Goal: Task Accomplishment & Management: Use online tool/utility

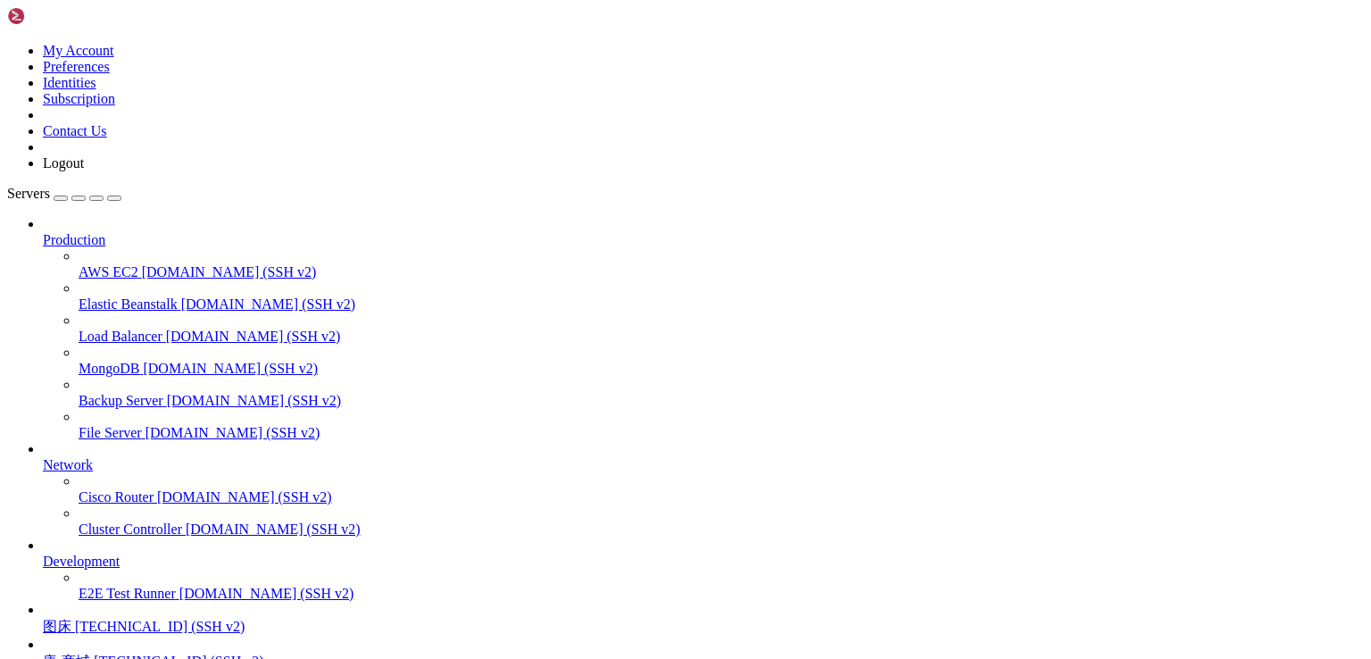
scroll to position [156, 0]
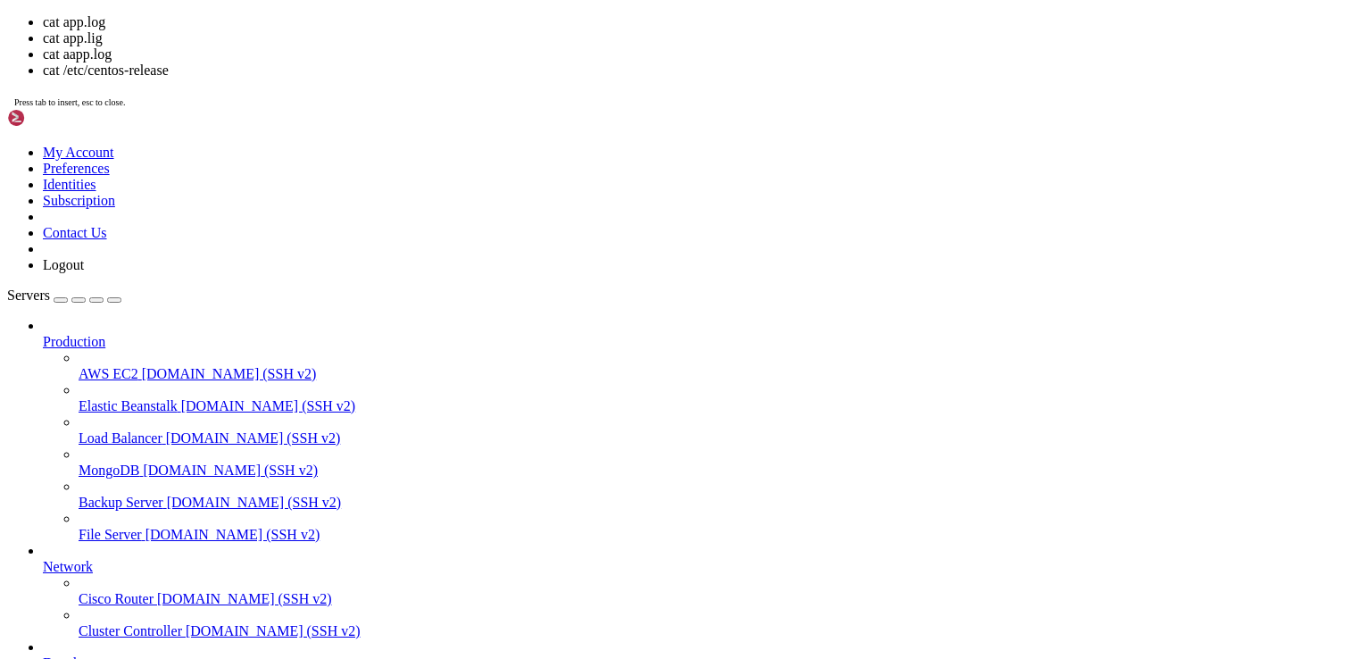
drag, startPoint x: 316, startPoint y: 1354, endPoint x: 404, endPoint y: 1355, distance: 87.5
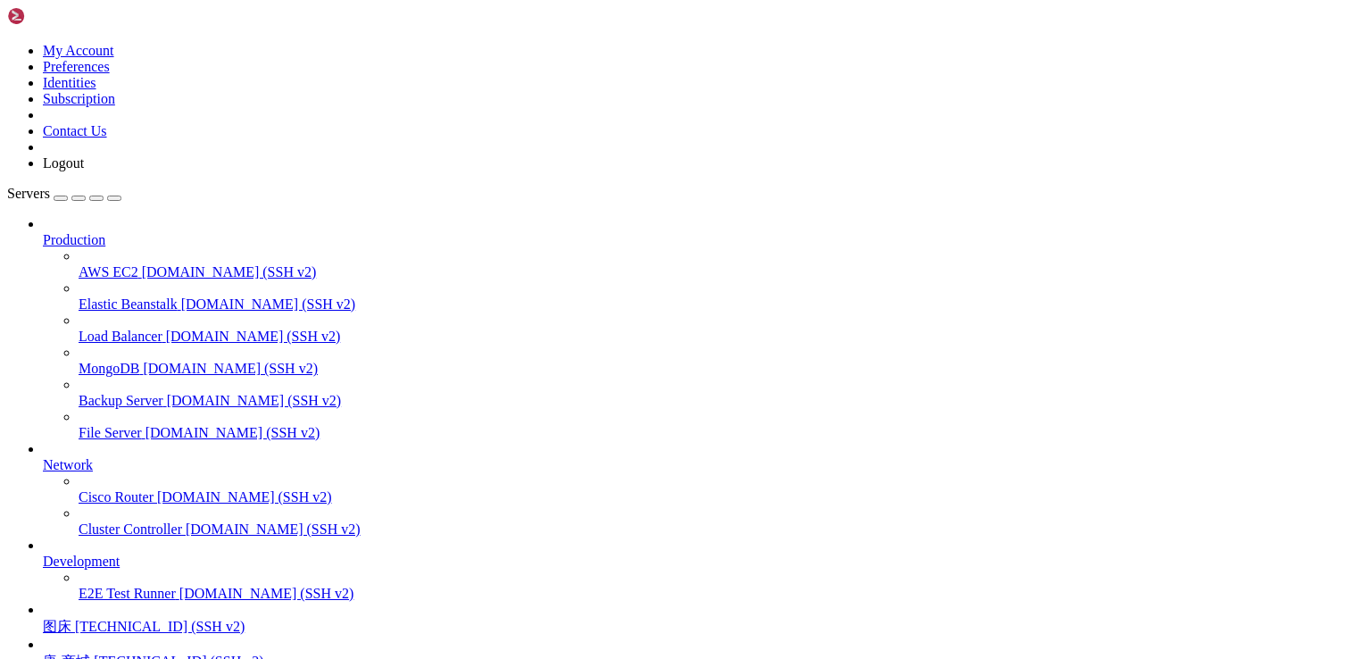
scroll to position [3339, 0]
drag, startPoint x: 1136, startPoint y: 1619, endPoint x: 16, endPoint y: 1280, distance: 1169.7
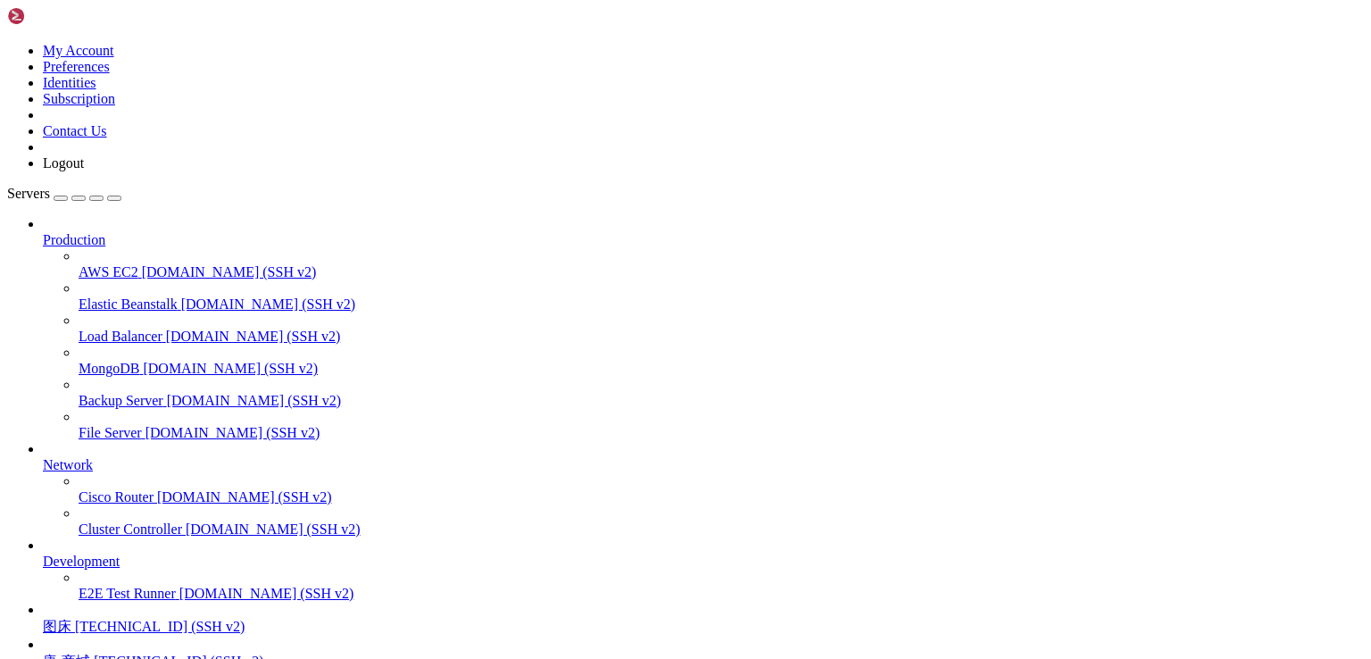
scroll to position [3871, 0]
drag, startPoint x: 149, startPoint y: 1509, endPoint x: 446, endPoint y: 1510, distance: 297.3
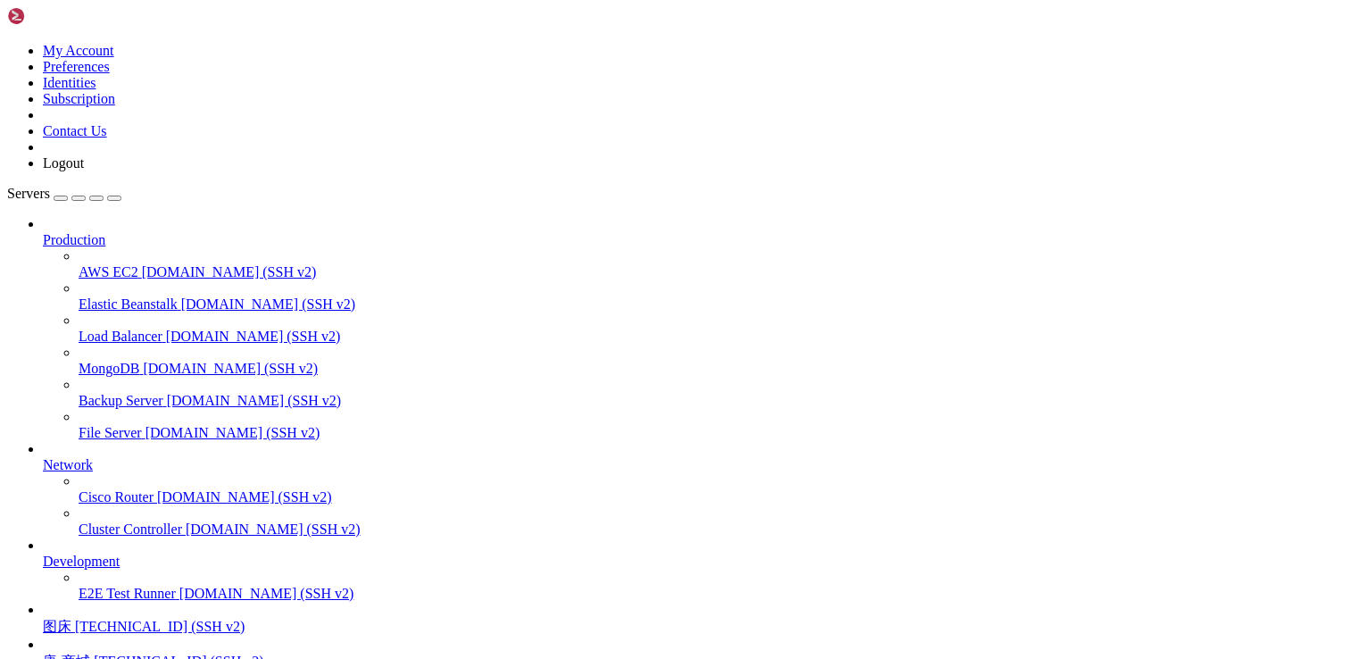
scroll to position [4370, 0]
drag, startPoint x: 523, startPoint y: 1343, endPoint x: 492, endPoint y: 1432, distance: 94.6
drag, startPoint x: 258, startPoint y: 1594, endPoint x: 84, endPoint y: 1504, distance: 195.7
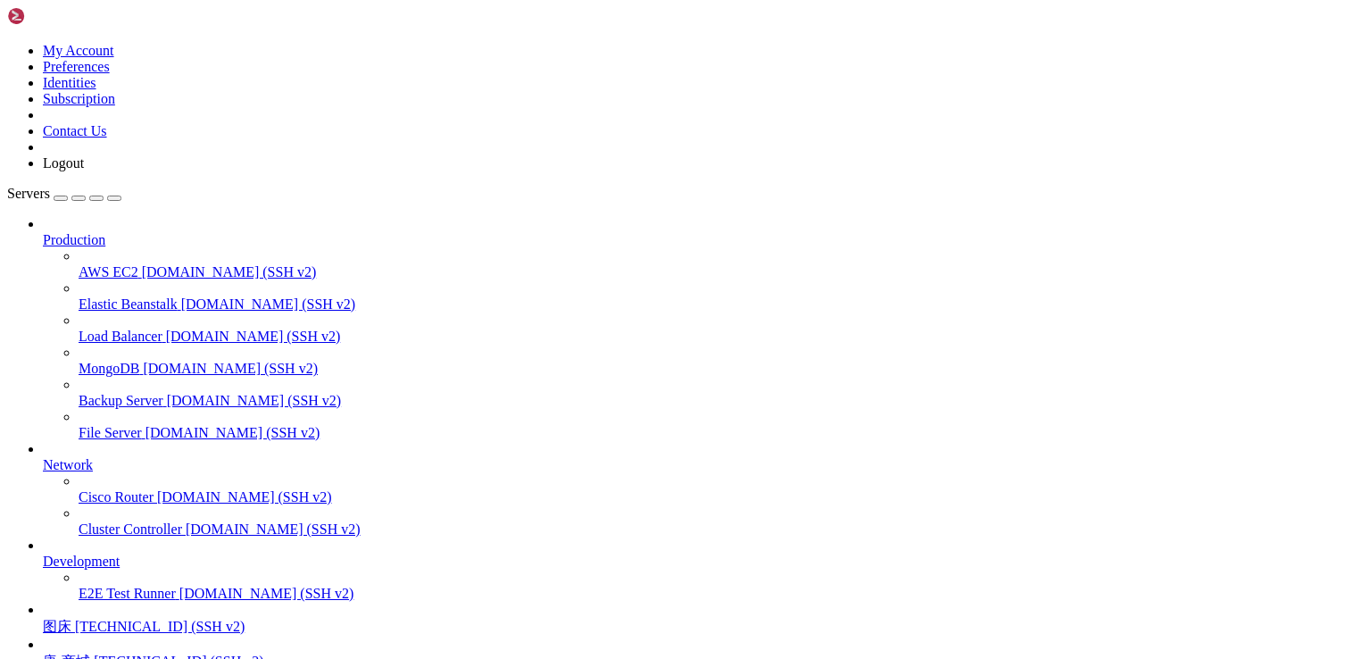
drag, startPoint x: 449, startPoint y: 1581, endPoint x: 305, endPoint y: 1475, distance: 178.8
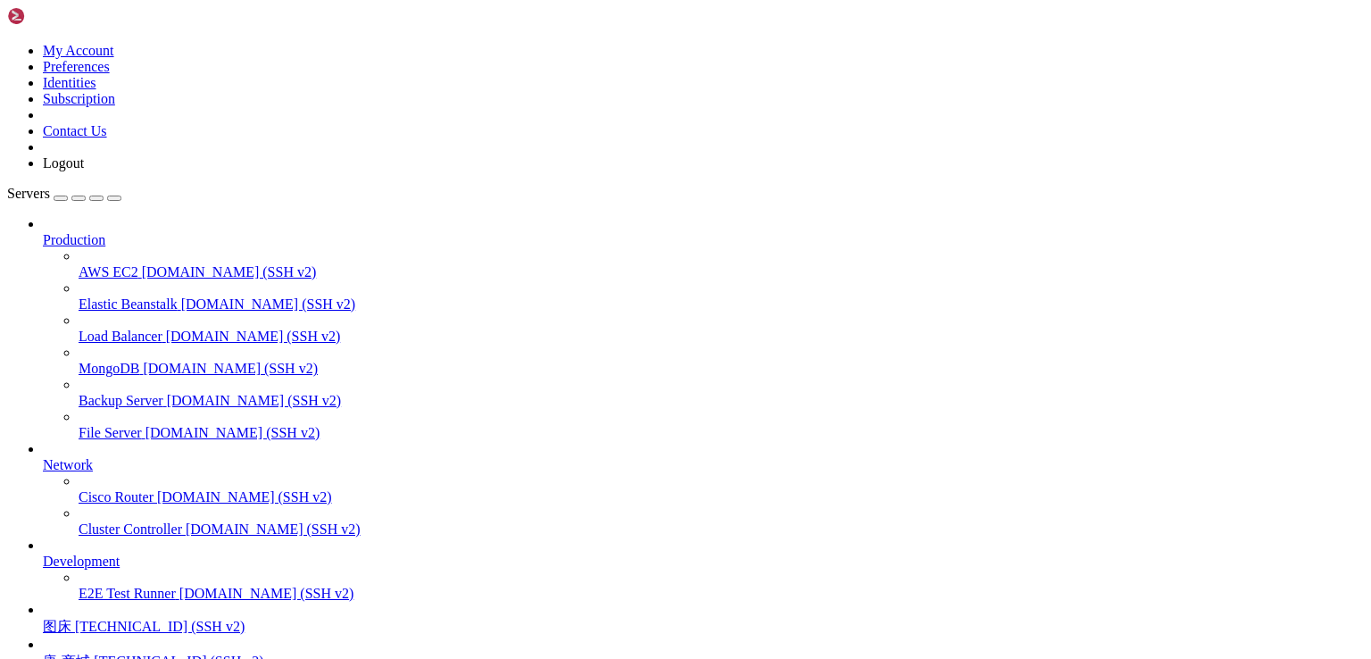
drag, startPoint x: 499, startPoint y: 1241, endPoint x: 335, endPoint y: 1140, distance: 192.8
drag, startPoint x: 251, startPoint y: 1195, endPoint x: -29, endPoint y: 1095, distance: 297.7
copy div "([DATE]) [root@C20250915039482 wwwroot]# curl -I "[URL][DOMAIN_NAME]" HTTP/1.1 …"
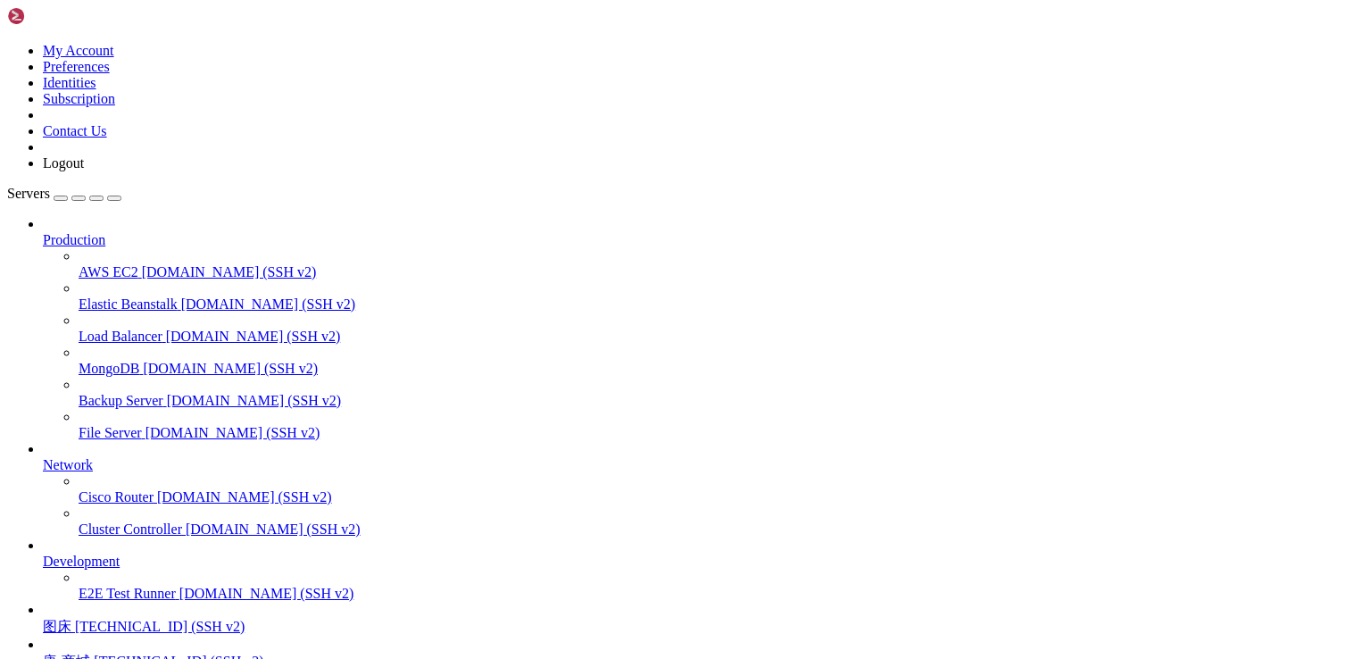
drag, startPoint x: 696, startPoint y: 1522, endPoint x: 577, endPoint y: 1407, distance: 165.4
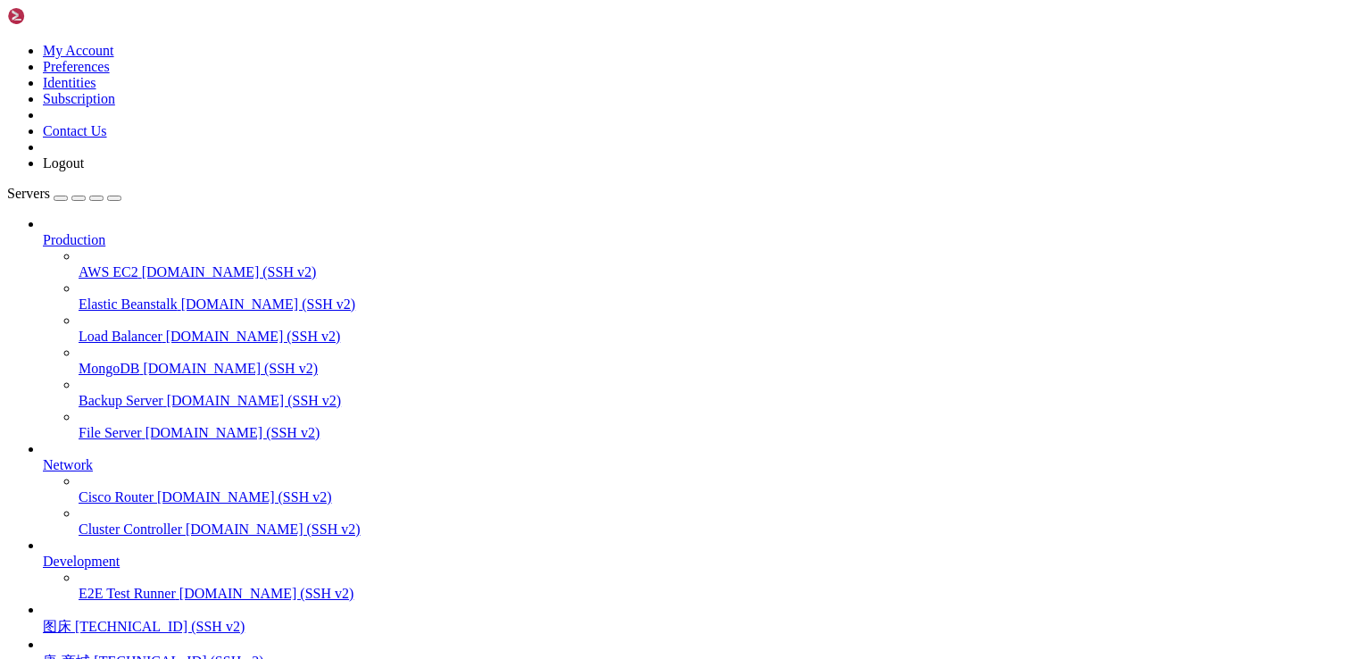
scroll to position [0, 0]
drag, startPoint x: 783, startPoint y: 1192, endPoint x: 322, endPoint y: 1122, distance: 465.9
drag, startPoint x: 363, startPoint y: 1159, endPoint x: 1, endPoint y: 1080, distance: 370.9
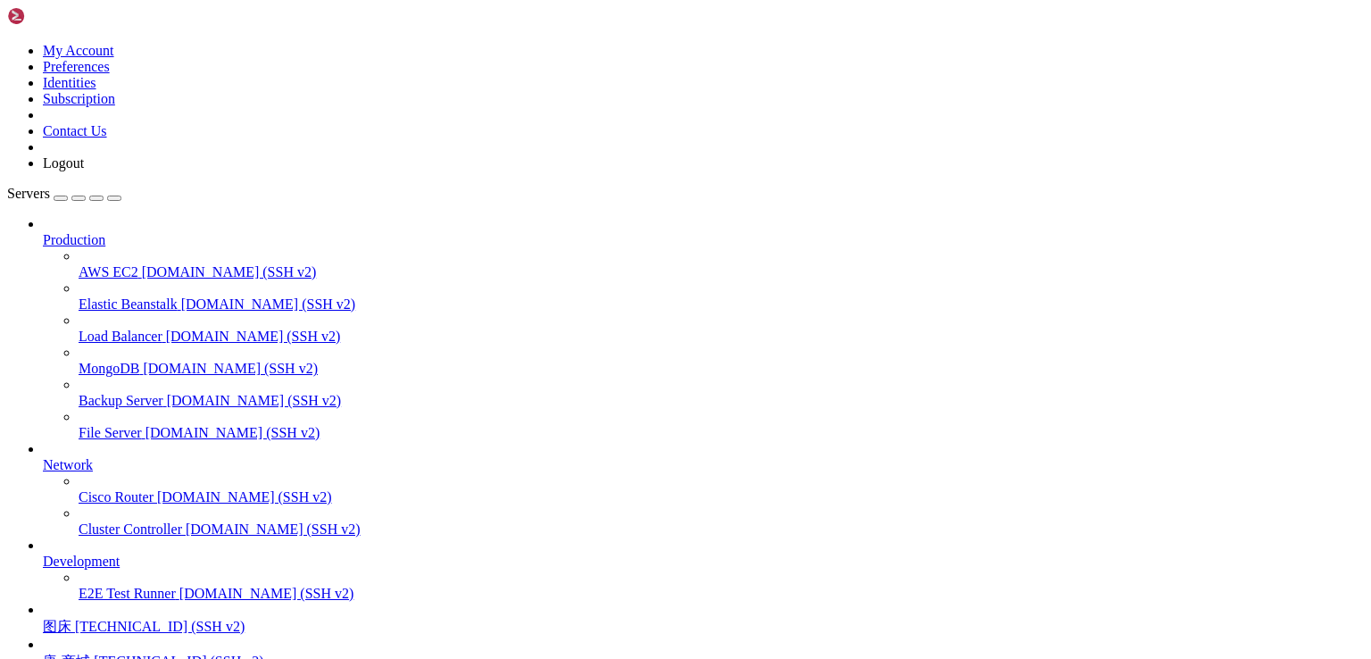
copy div "([DATE]) [root@C20250915039482 wwwroot]# curl -I --http2-prior-knowledge -H 'Us…"
drag, startPoint x: 503, startPoint y: 1451, endPoint x: 15, endPoint y: 1390, distance: 491.3
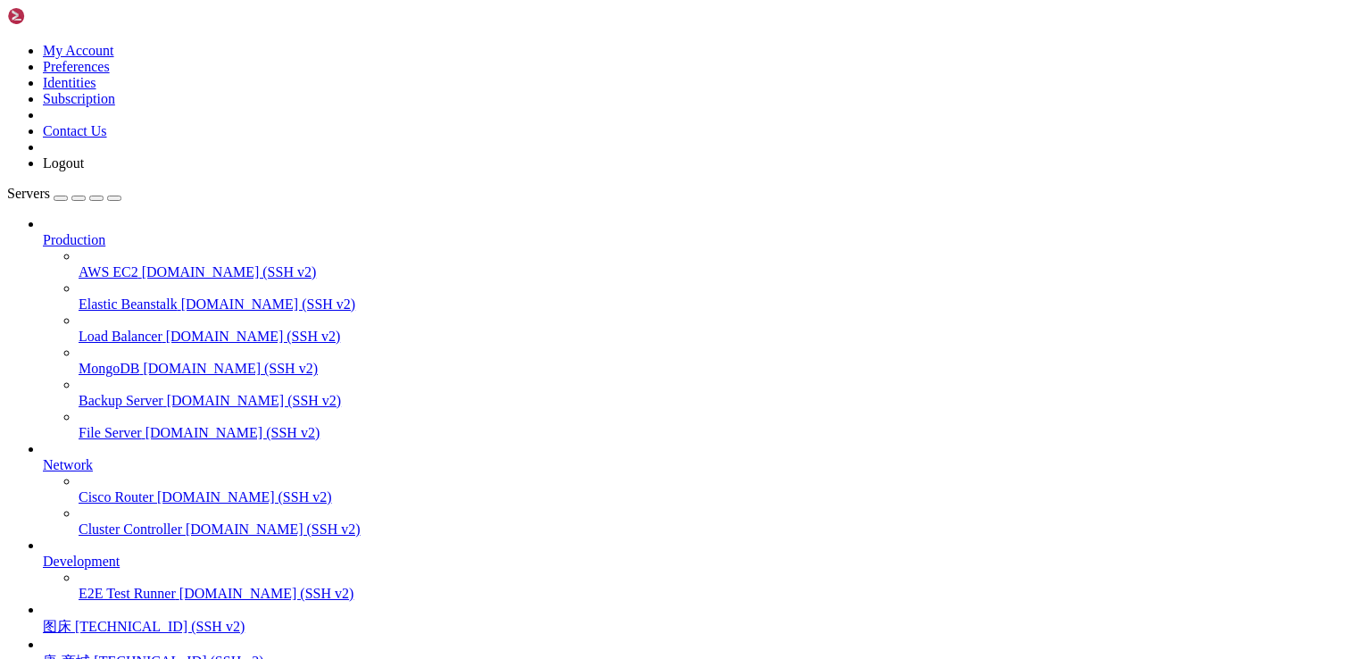
copy div "([DATE]) [root@C20250915039482 wwwroot]# curl -I --http2 -H 'User-Agent: Mozill…"
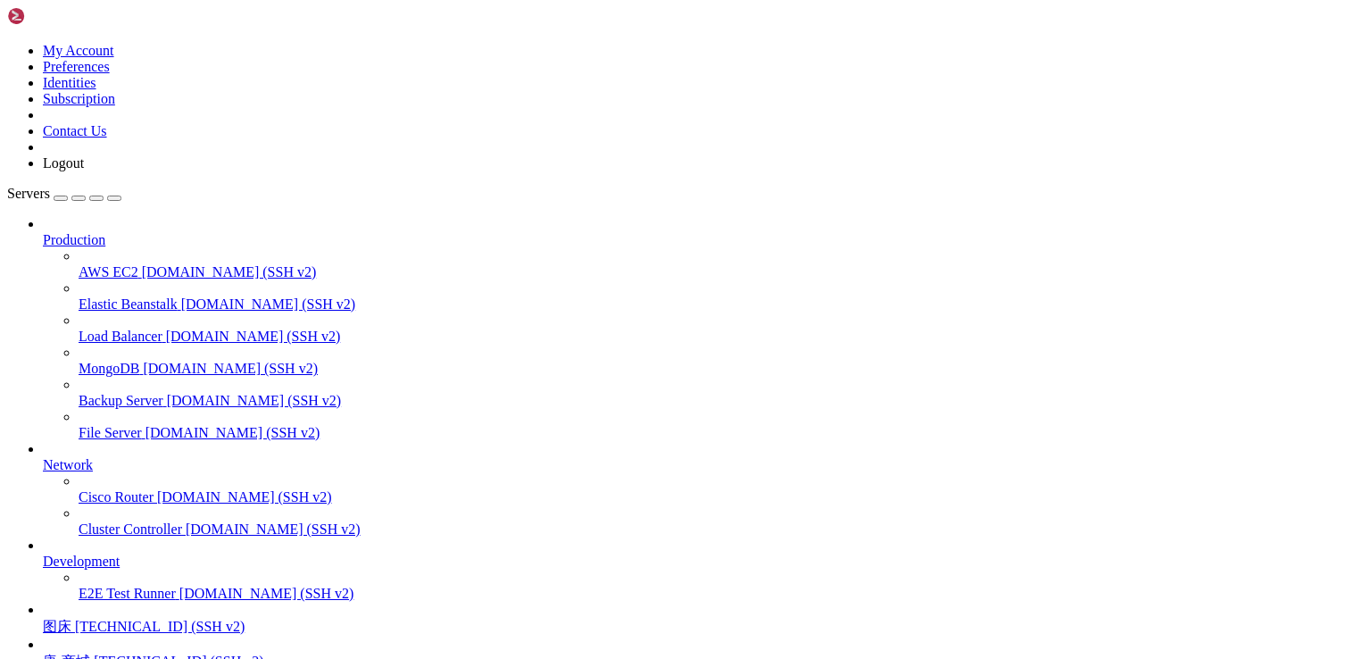
drag, startPoint x: 279, startPoint y: 1605, endPoint x: 16, endPoint y: 1462, distance: 298.9
click at [90, 654] on span "唐-商城" at bounding box center [66, 661] width 47 height 15
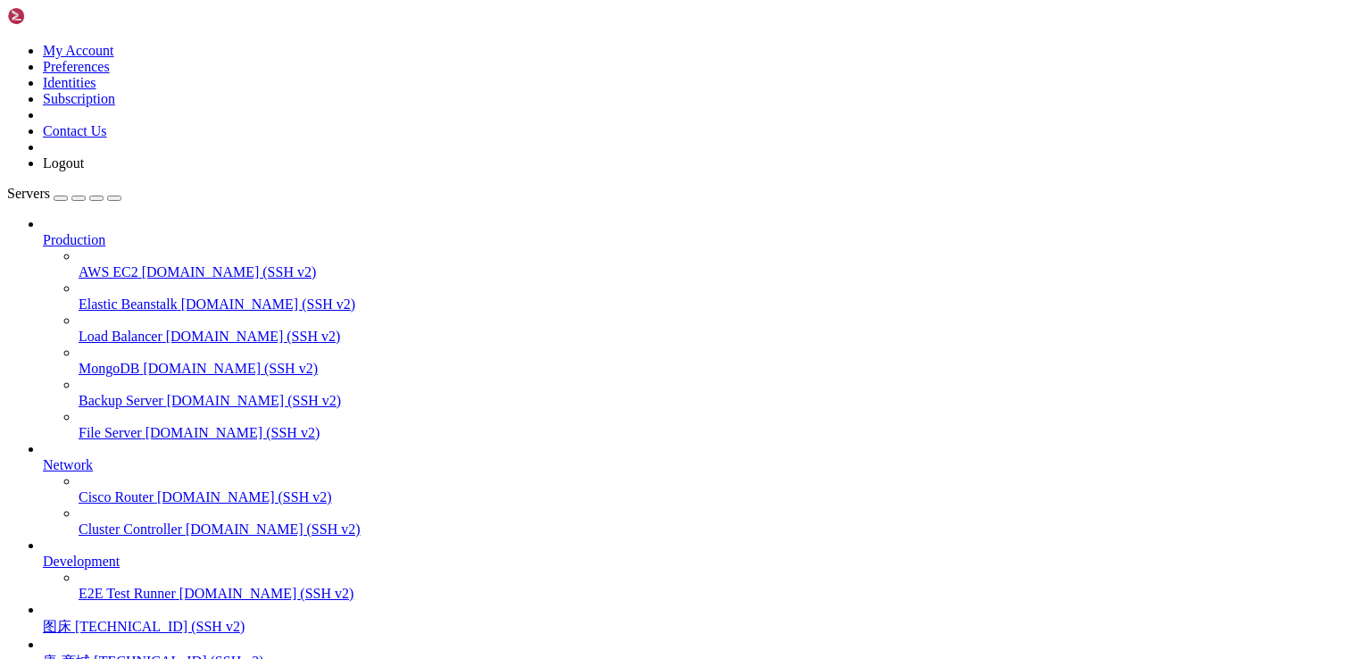
click at [90, 654] on span "唐-商城" at bounding box center [66, 661] width 47 height 15
click at [154, 654] on span "[TECHNICAL_ID] (SSH v2)" at bounding box center [179, 661] width 170 height 15
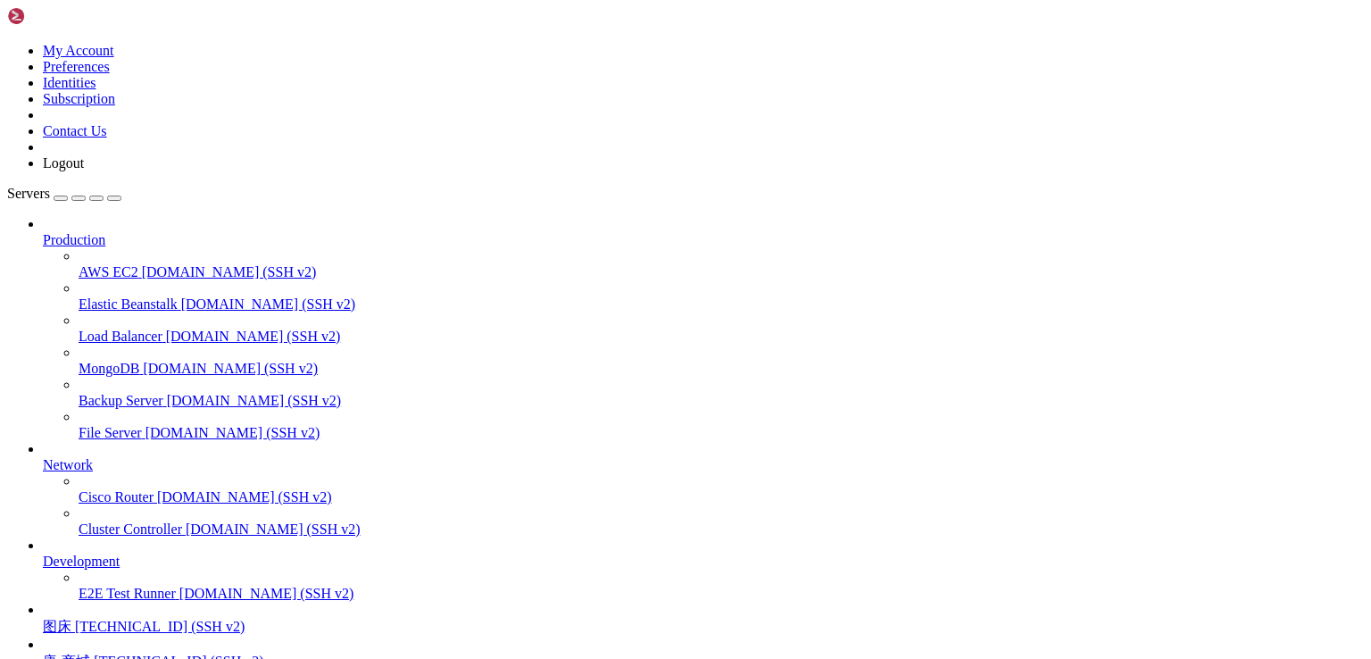
click at [122, 619] on span "[TECHNICAL_ID] (SSH v2)" at bounding box center [160, 626] width 170 height 15
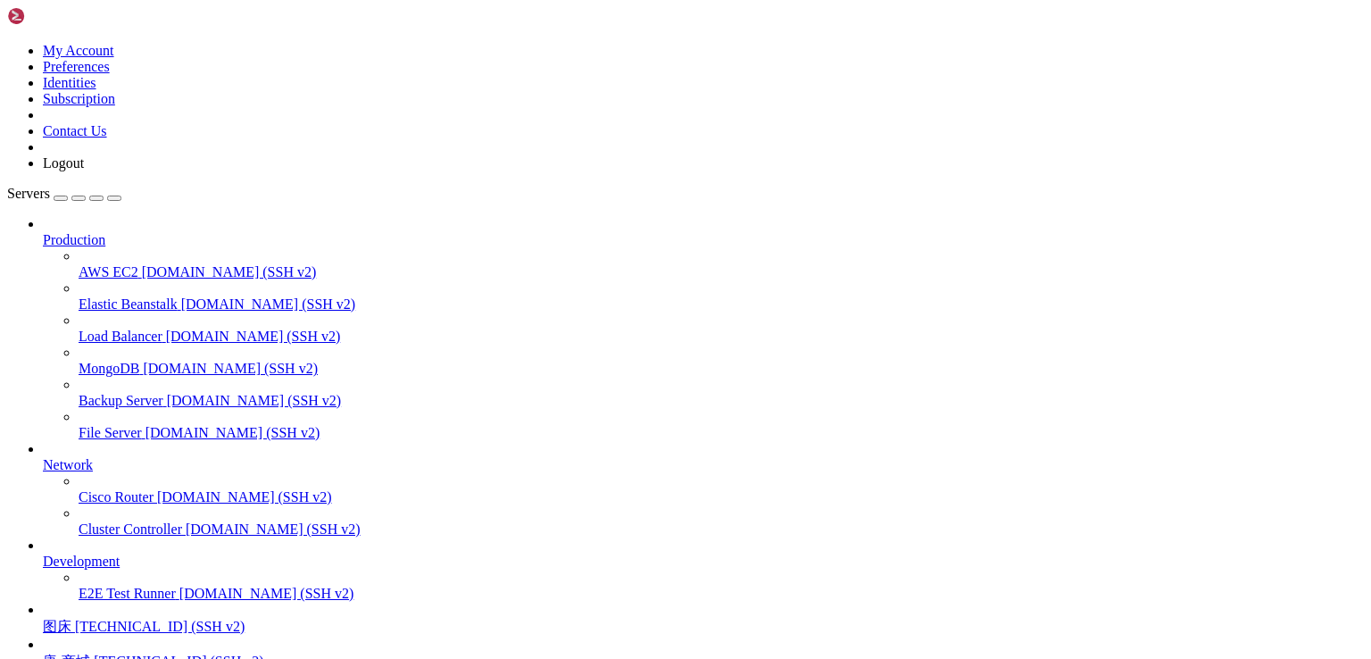
click at [90, 654] on span "唐-商城" at bounding box center [66, 661] width 47 height 15
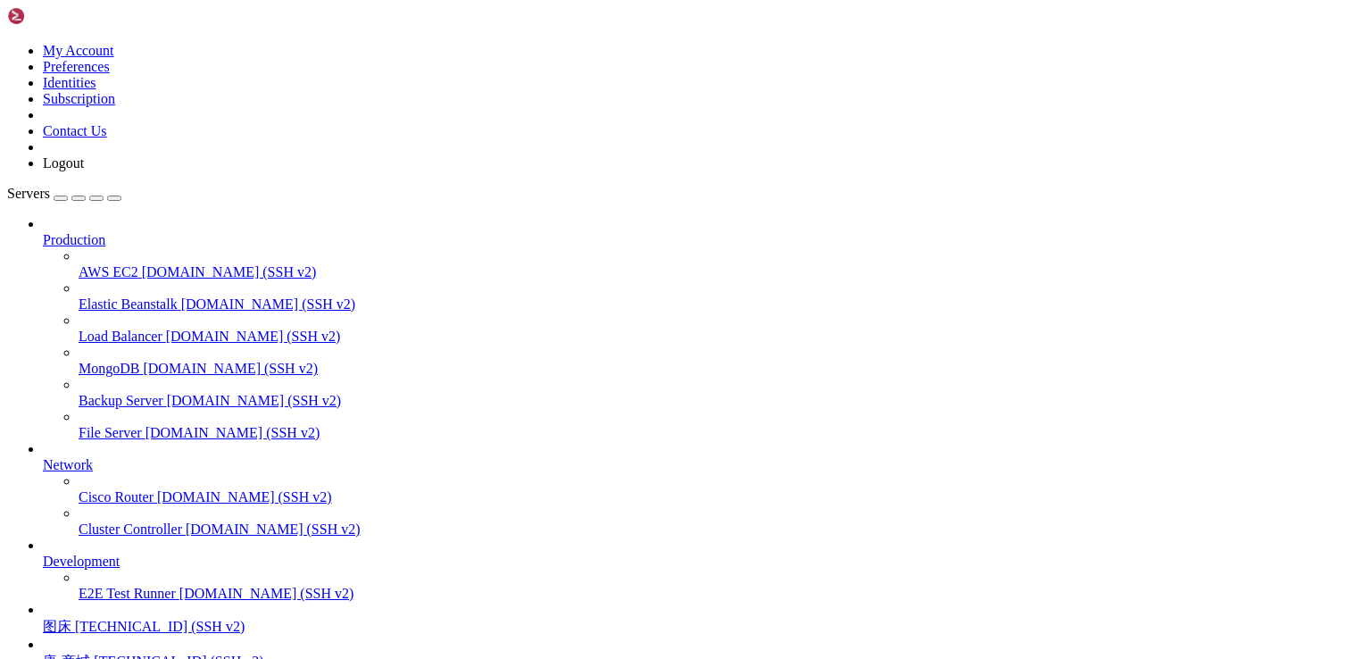
scroll to position [0, 0]
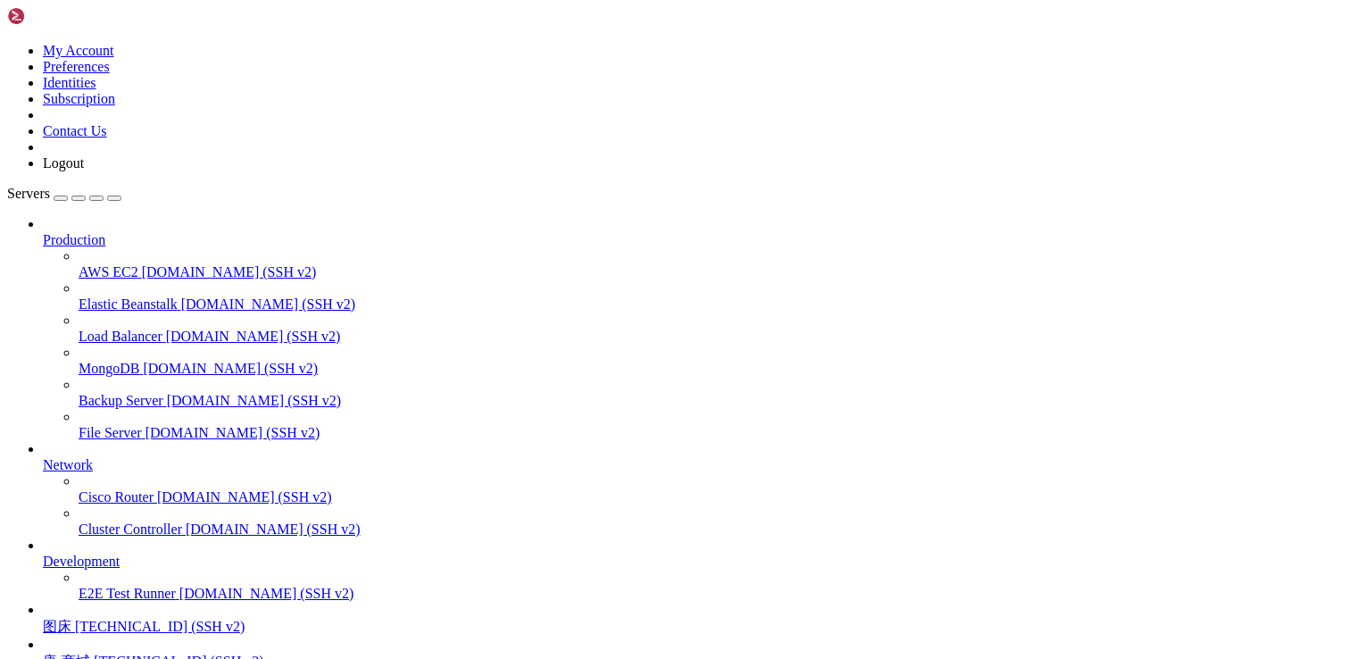
scroll to position [395, 0]
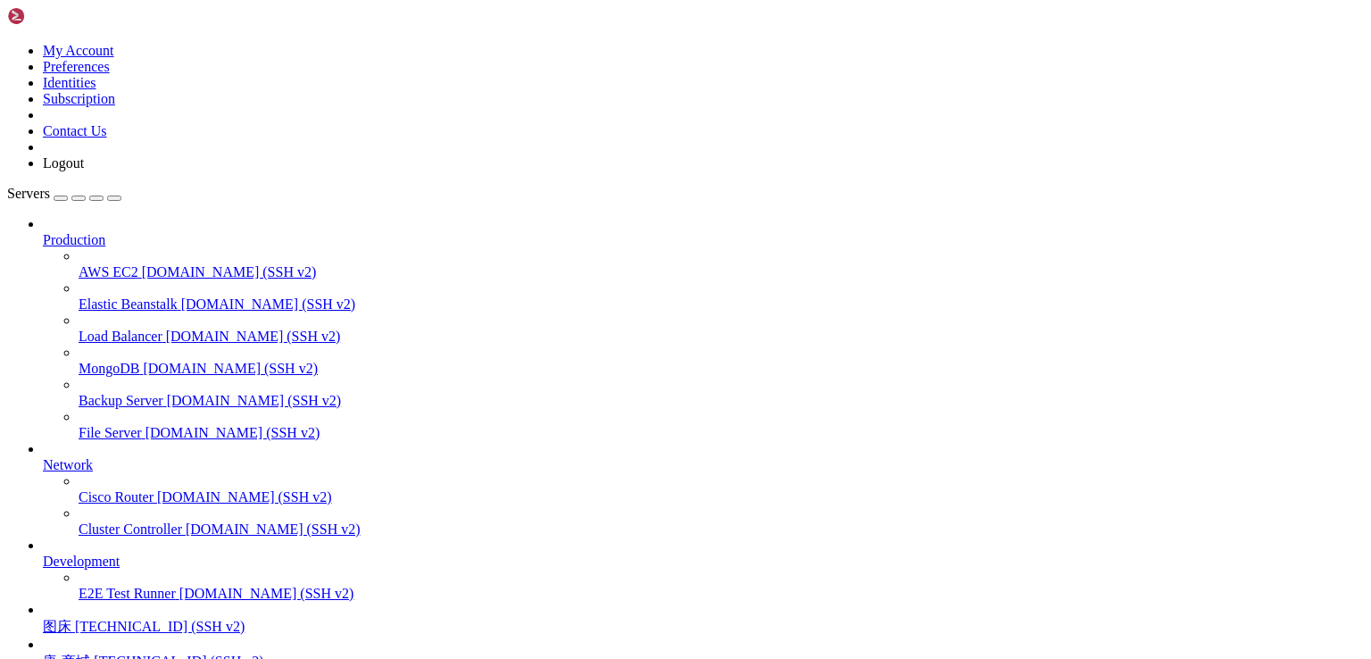
drag, startPoint x: 657, startPoint y: 1416, endPoint x: 546, endPoint y: 1477, distance: 127.1
